Goal: Task Accomplishment & Management: Use online tool/utility

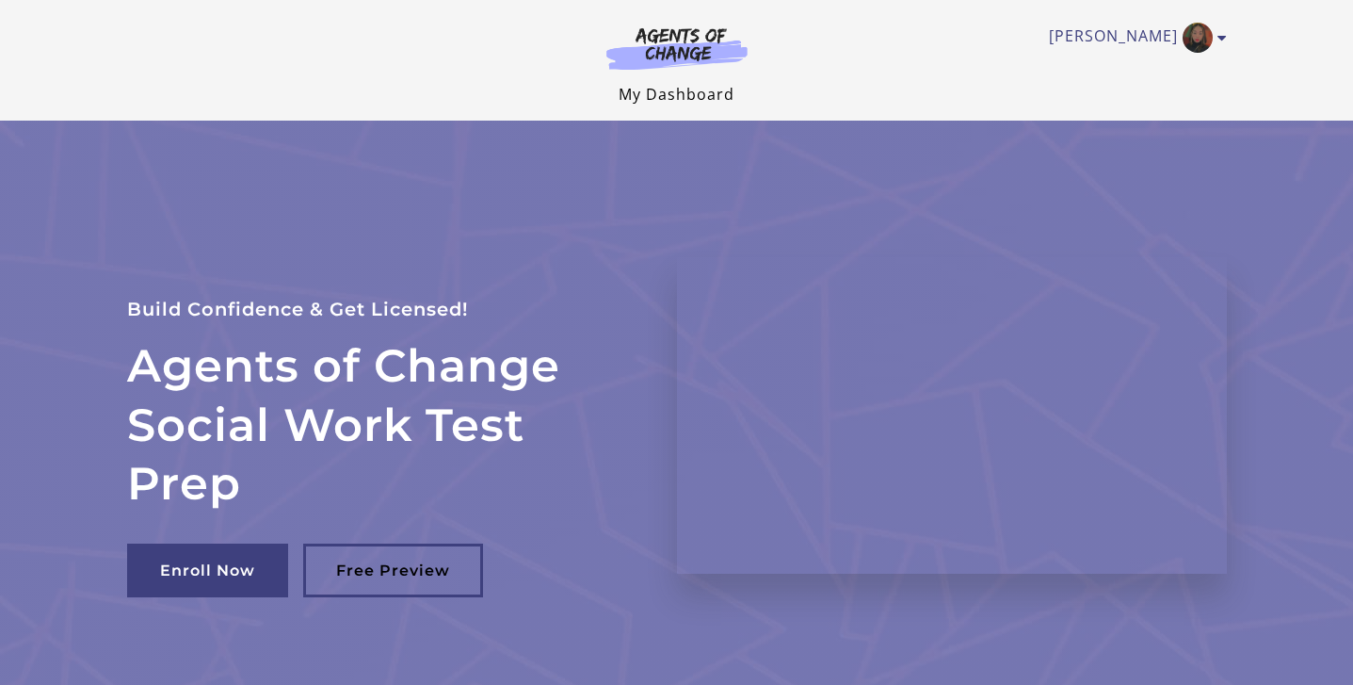
click at [653, 94] on link "My Dashboard" at bounding box center [677, 94] width 116 height 21
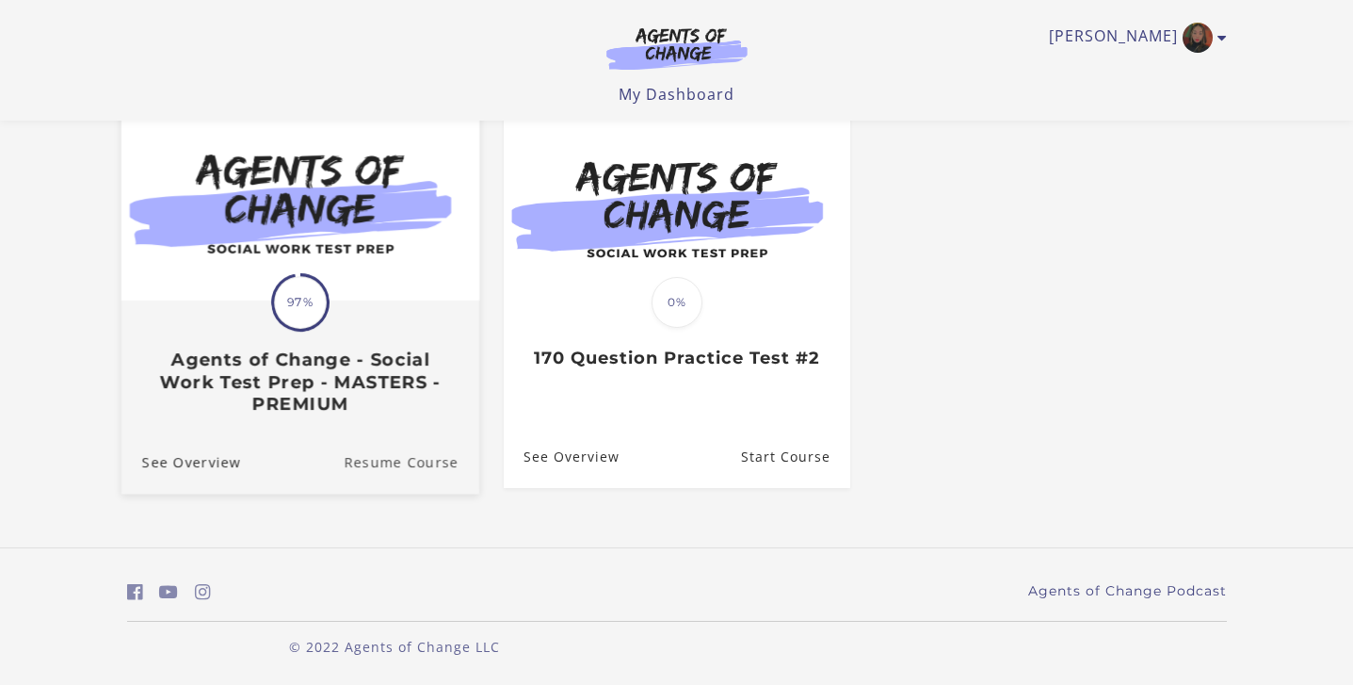
scroll to position [180, 0]
click at [401, 457] on link "Resume Course" at bounding box center [412, 460] width 136 height 63
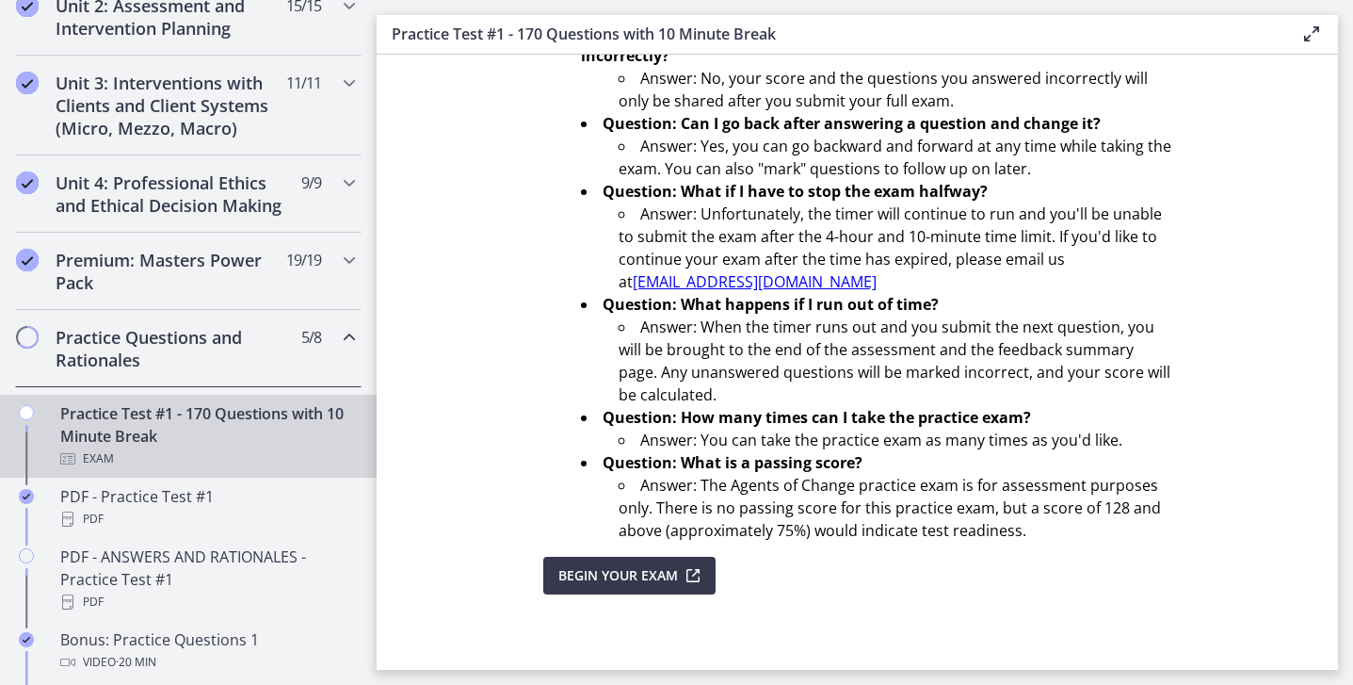
scroll to position [681, 0]
click at [221, 339] on h2 "Practice Questions and Rationales" at bounding box center [171, 347] width 230 height 45
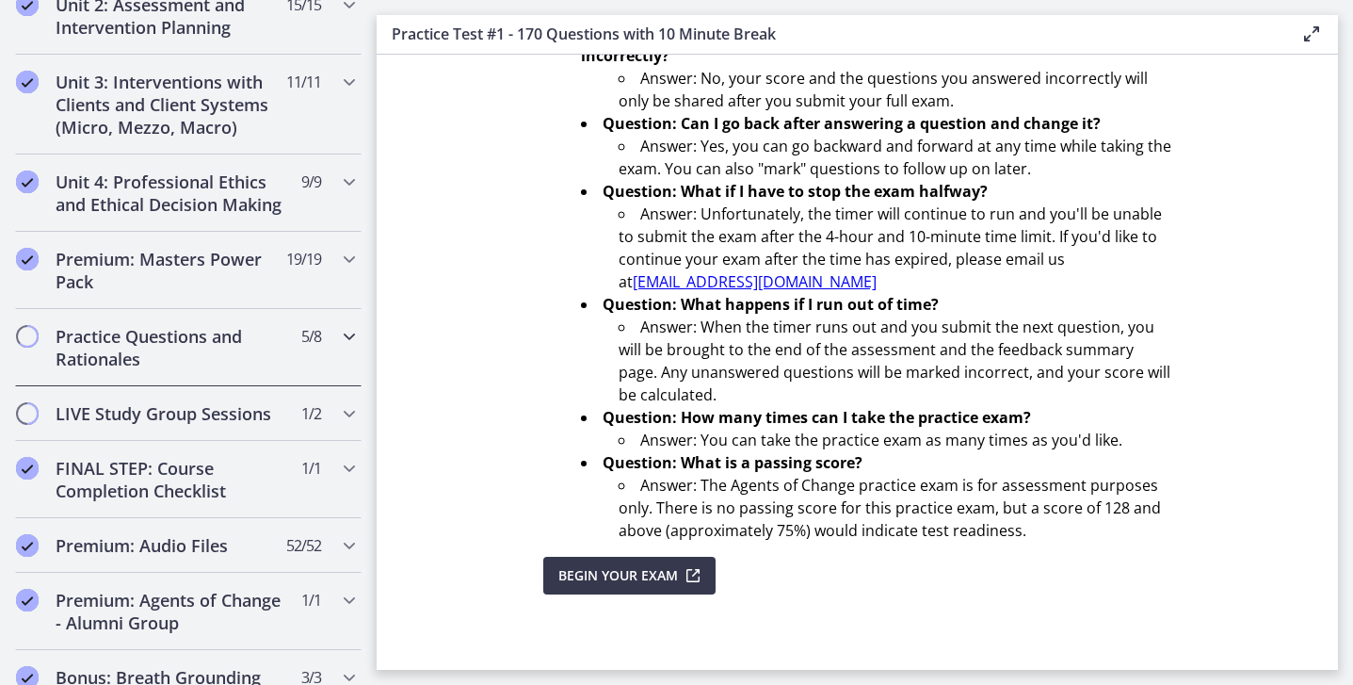
click at [221, 339] on h2 "Practice Questions and Rationales" at bounding box center [171, 347] width 230 height 45
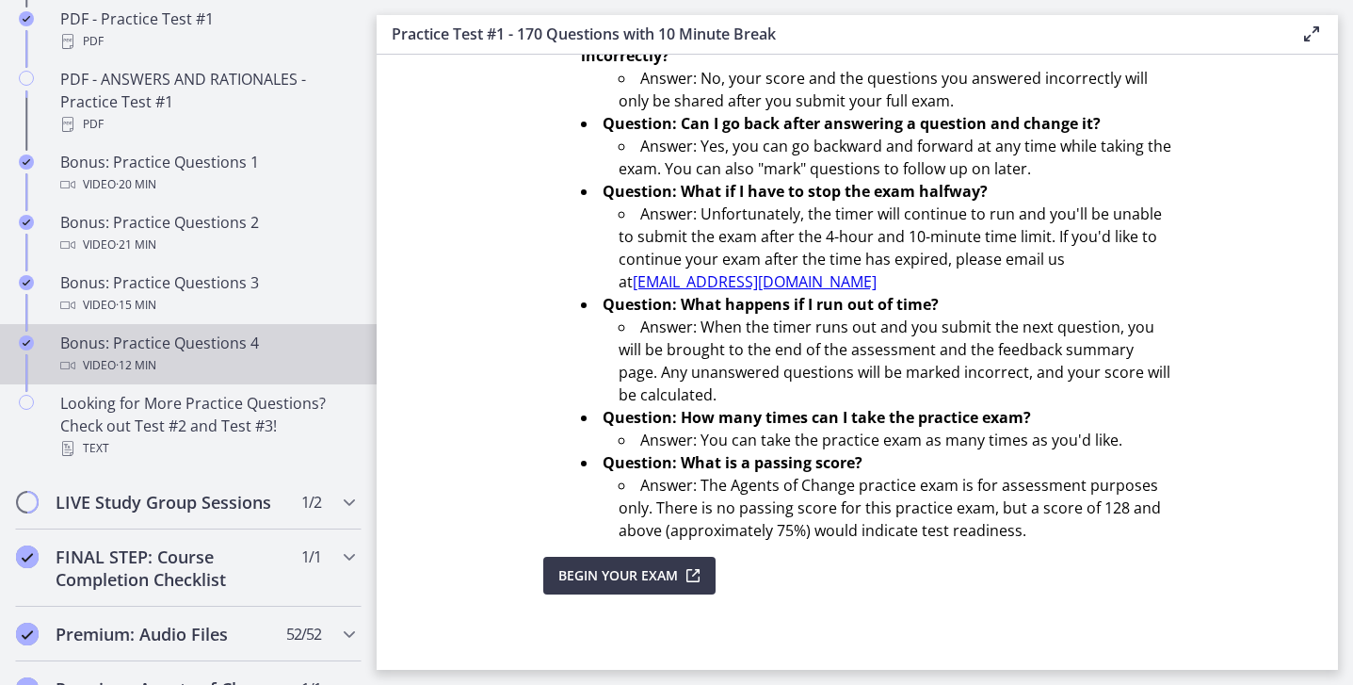
scroll to position [1190, 0]
